Goal: Task Accomplishment & Management: Manage account settings

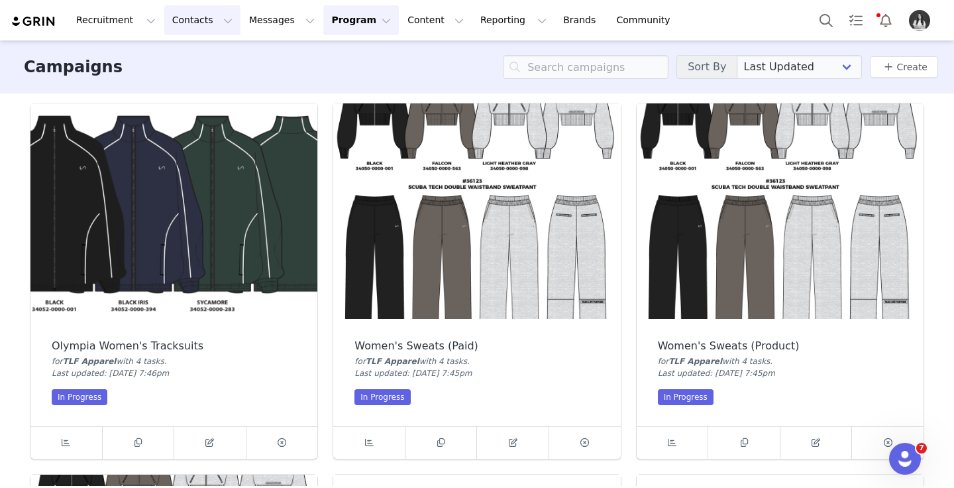
click at [217, 17] on button "Contacts Contacts" at bounding box center [202, 20] width 76 height 30
click at [228, 79] on div "Prospects" at bounding box center [207, 83] width 89 height 14
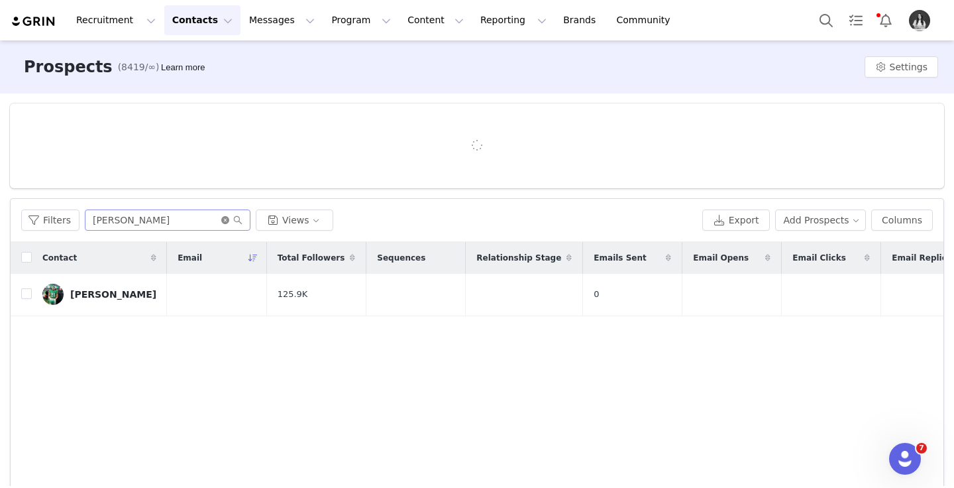
click at [224, 221] on icon "icon: close-circle" at bounding box center [225, 220] width 8 height 8
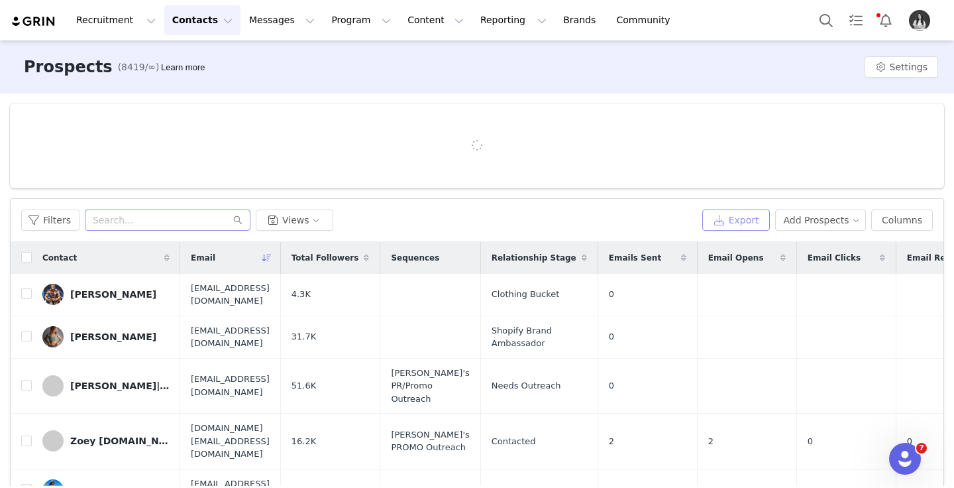
click at [747, 223] on button "Export" at bounding box center [736, 219] width 68 height 21
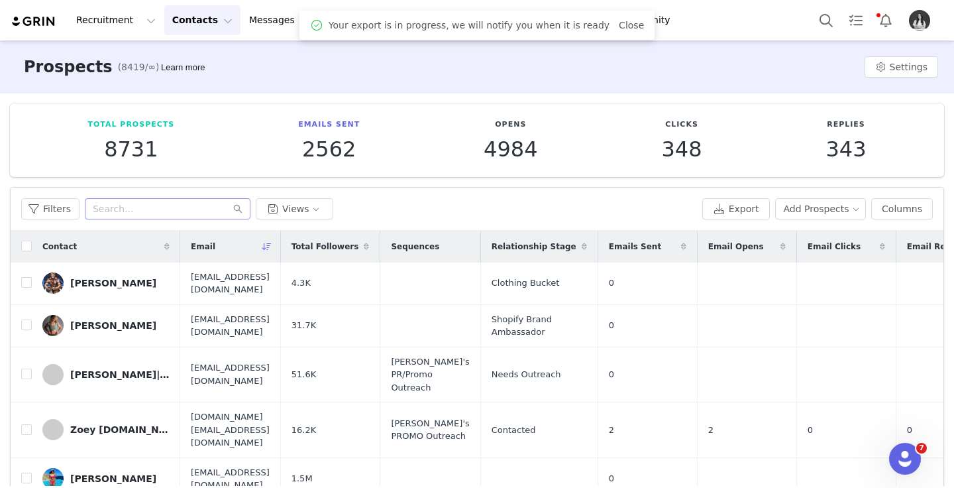
click at [778, 213] on div "Export Add Prospects" at bounding box center [784, 208] width 164 height 21
click at [824, 209] on button "Add Prospects" at bounding box center [820, 208] width 91 height 21
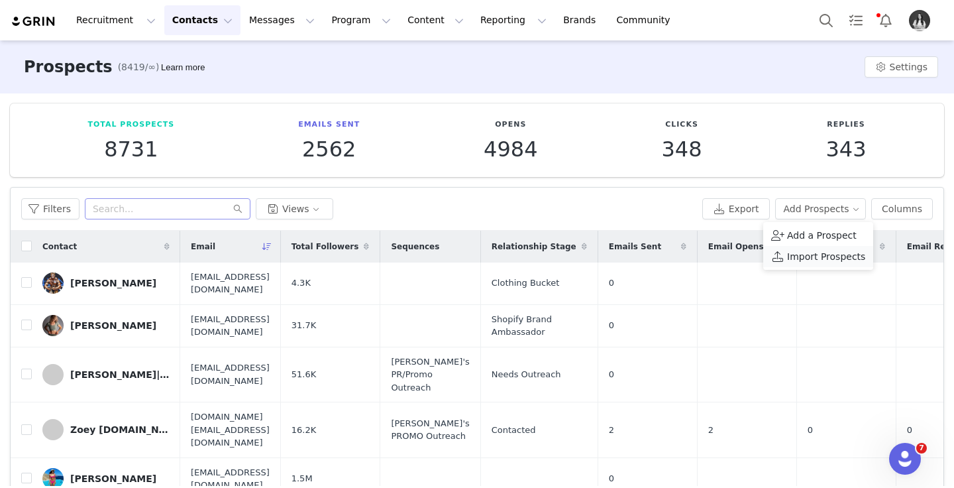
click at [818, 253] on span "Import Prospects" at bounding box center [826, 256] width 78 height 15
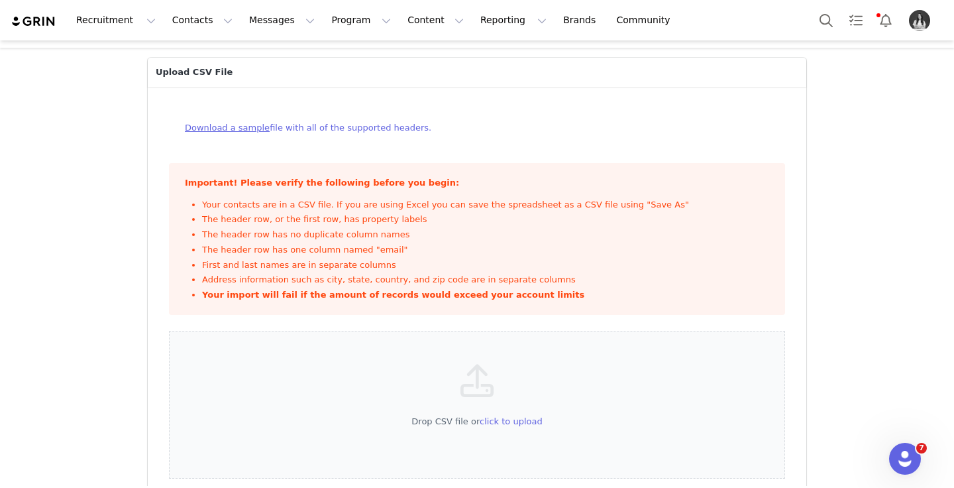
scroll to position [54, 0]
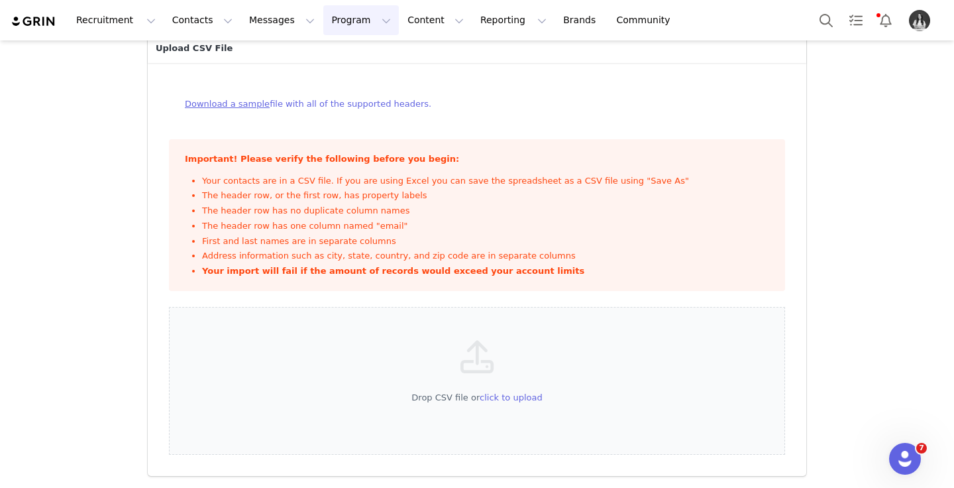
click at [323, 17] on button "Program Program" at bounding box center [361, 20] width 76 height 30
click at [351, 76] on p "Campaigns" at bounding box center [339, 83] width 52 height 14
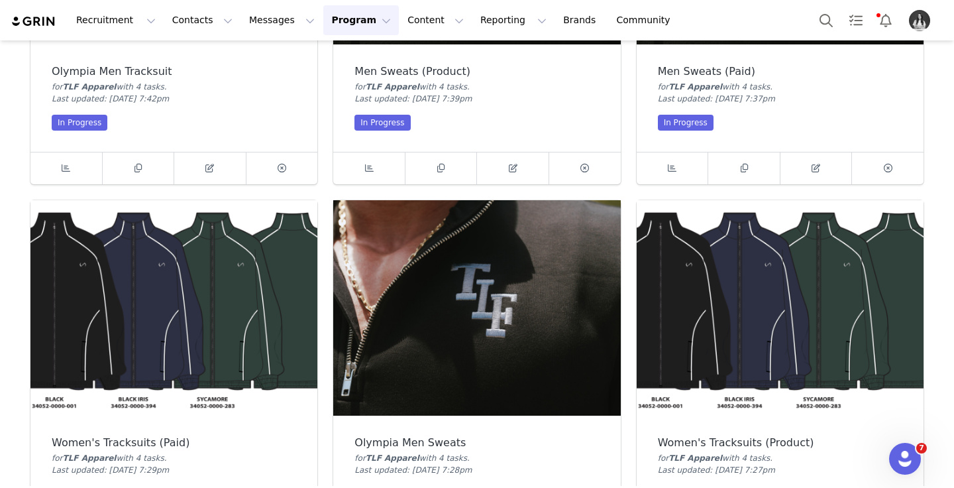
scroll to position [1027, 0]
